Goal: Book appointment/travel/reservation

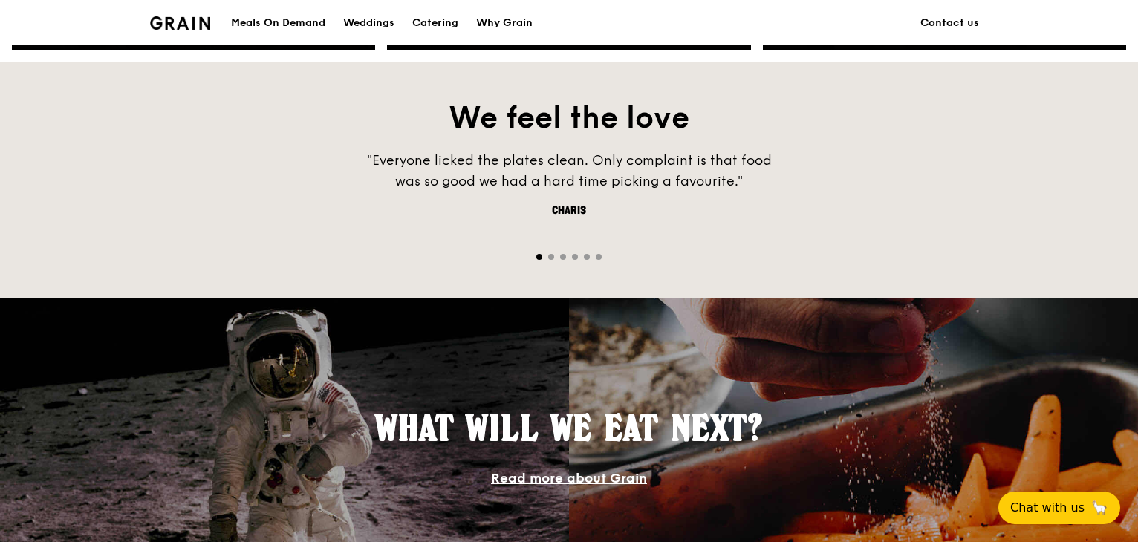
scroll to position [474, 0]
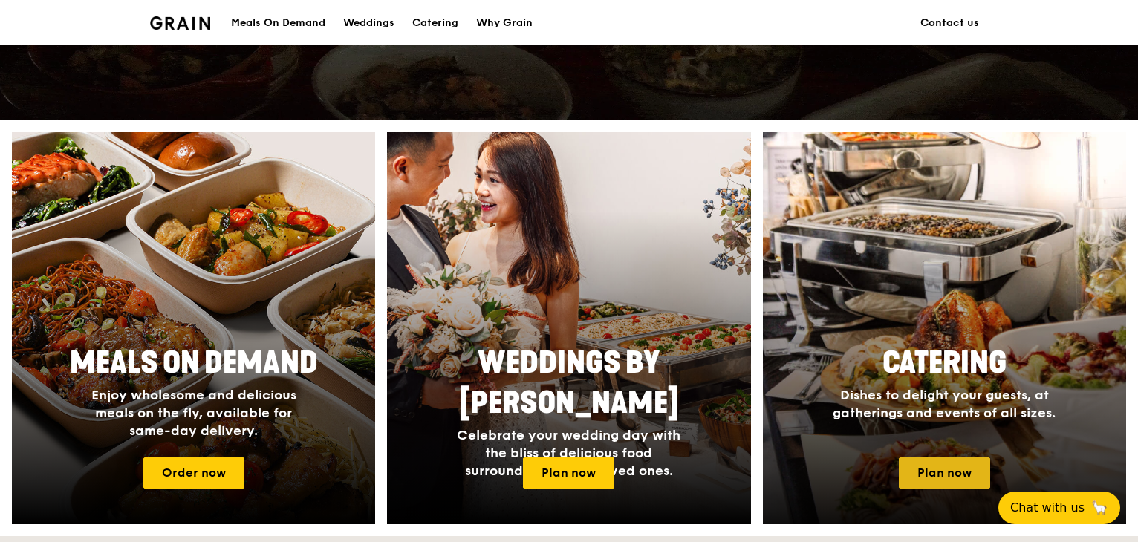
click at [954, 483] on link "Plan now" at bounding box center [944, 473] width 91 height 31
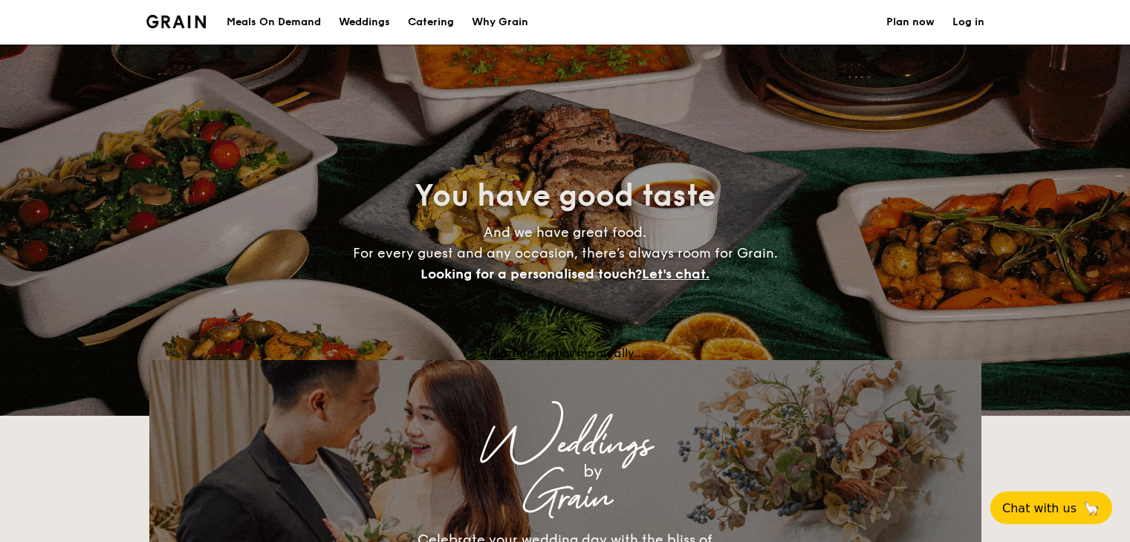
select select
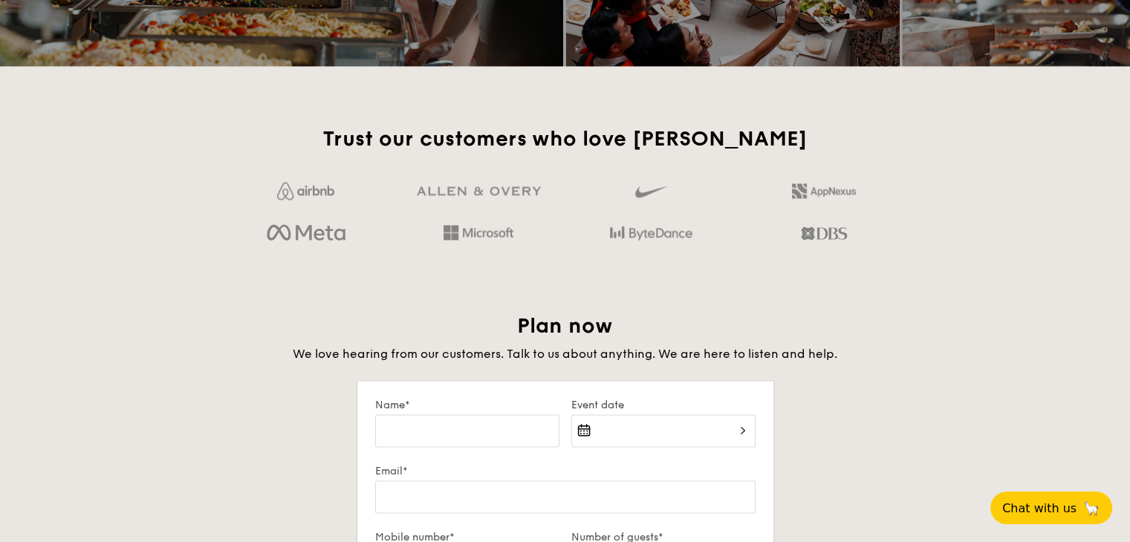
scroll to position [1770, 0]
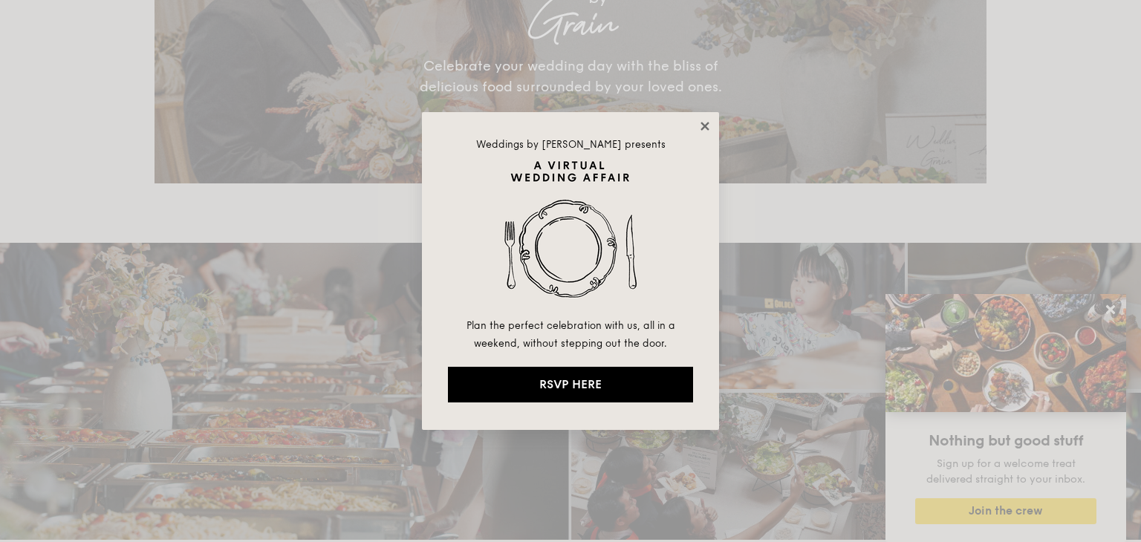
click at [704, 123] on icon at bounding box center [704, 126] width 13 height 13
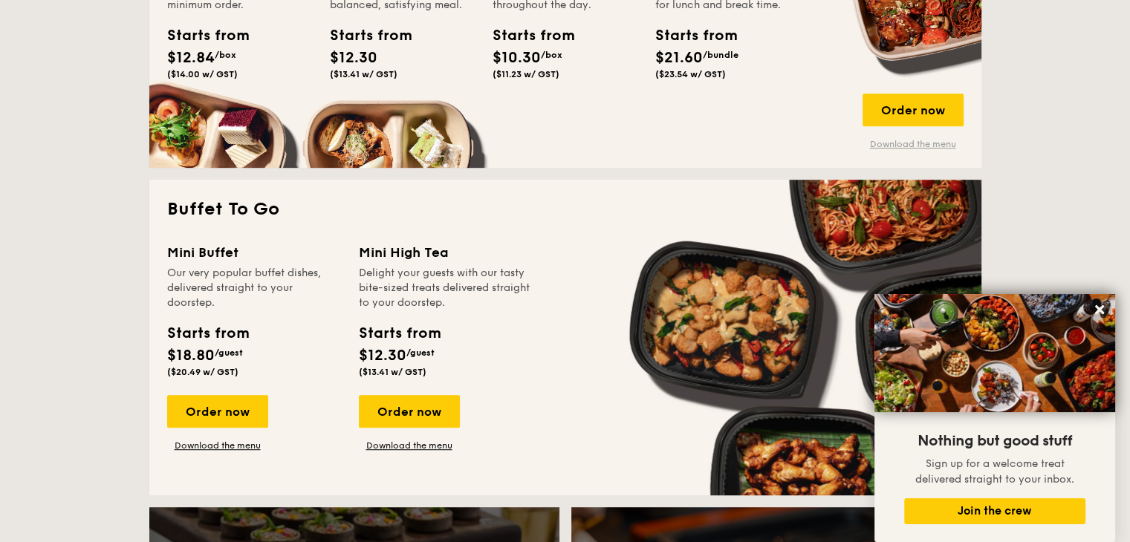
scroll to position [348, 0]
